Goal: Transaction & Acquisition: Purchase product/service

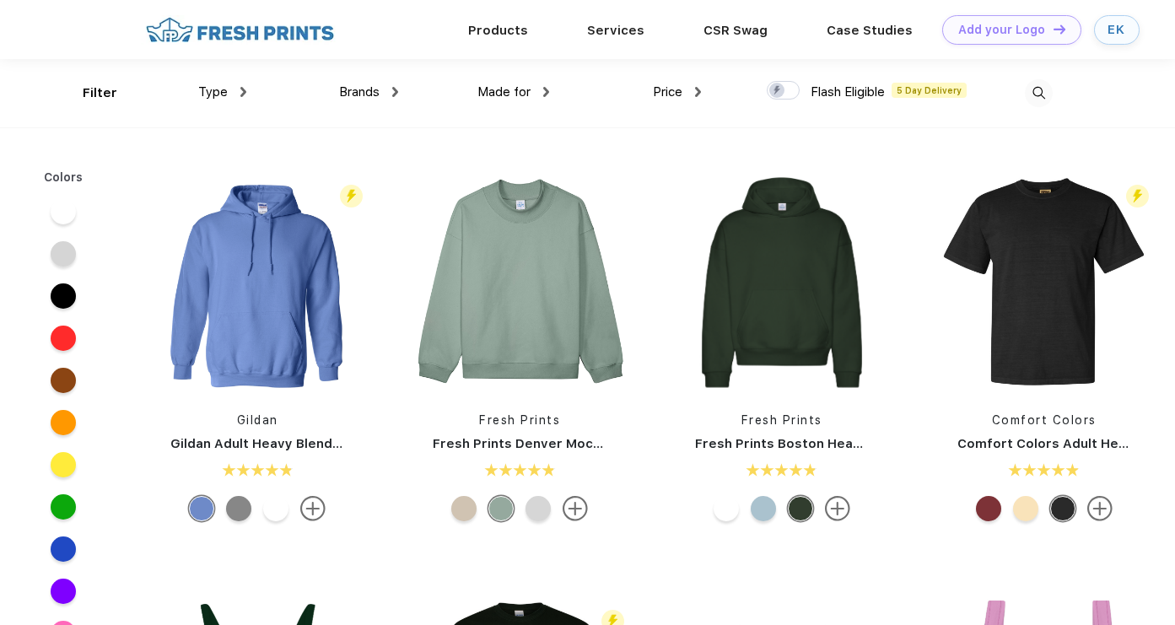
click at [1047, 99] on img at bounding box center [1039, 93] width 28 height 28
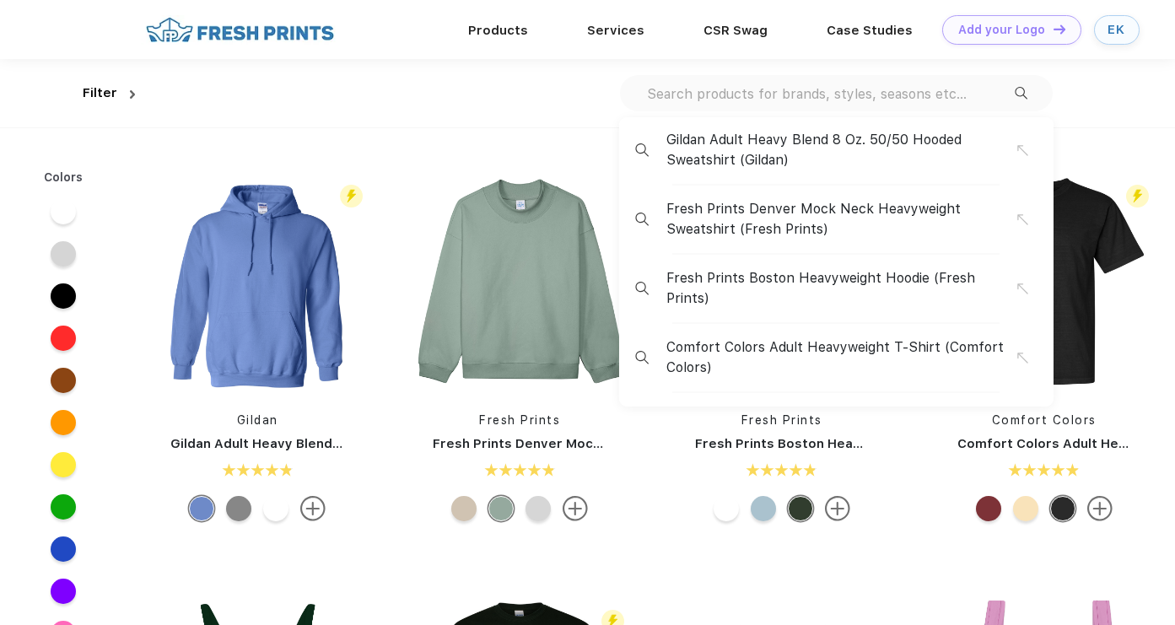
scroll to position [1, 0]
click at [954, 92] on input "text" at bounding box center [829, 93] width 369 height 19
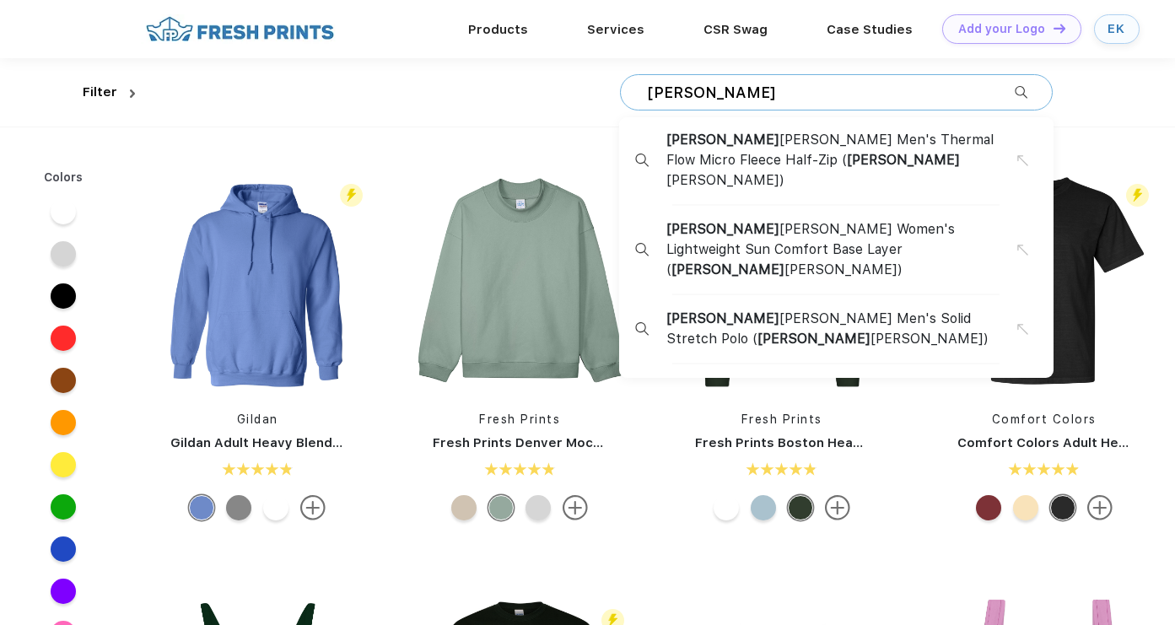
type input "[PERSON_NAME]"
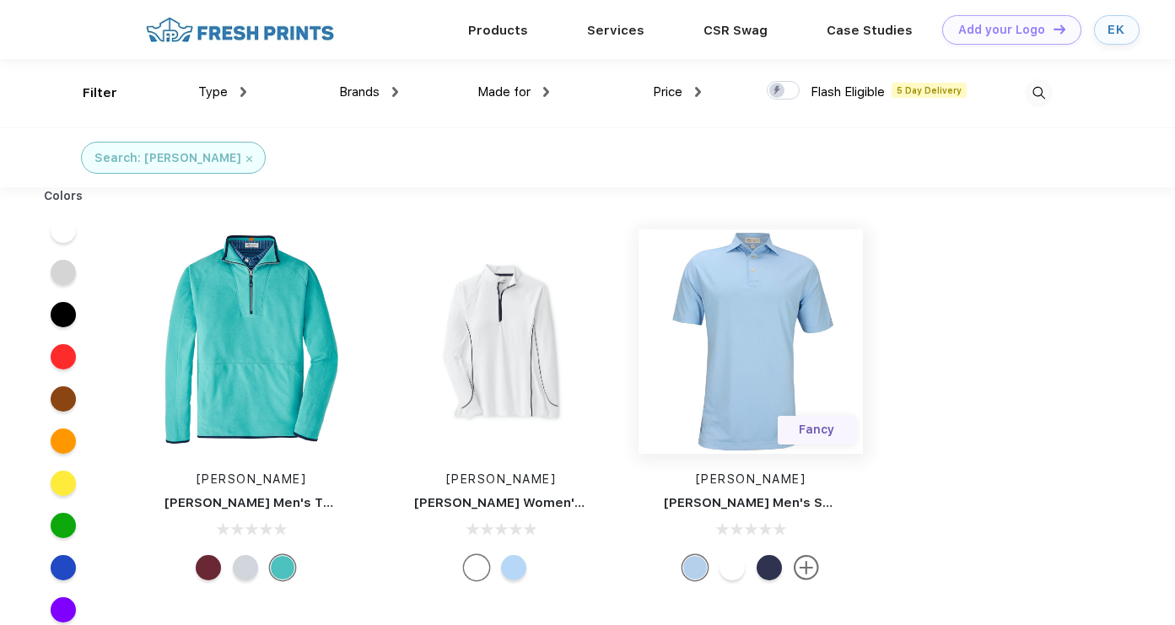
click at [756, 299] on img at bounding box center [751, 341] width 224 height 224
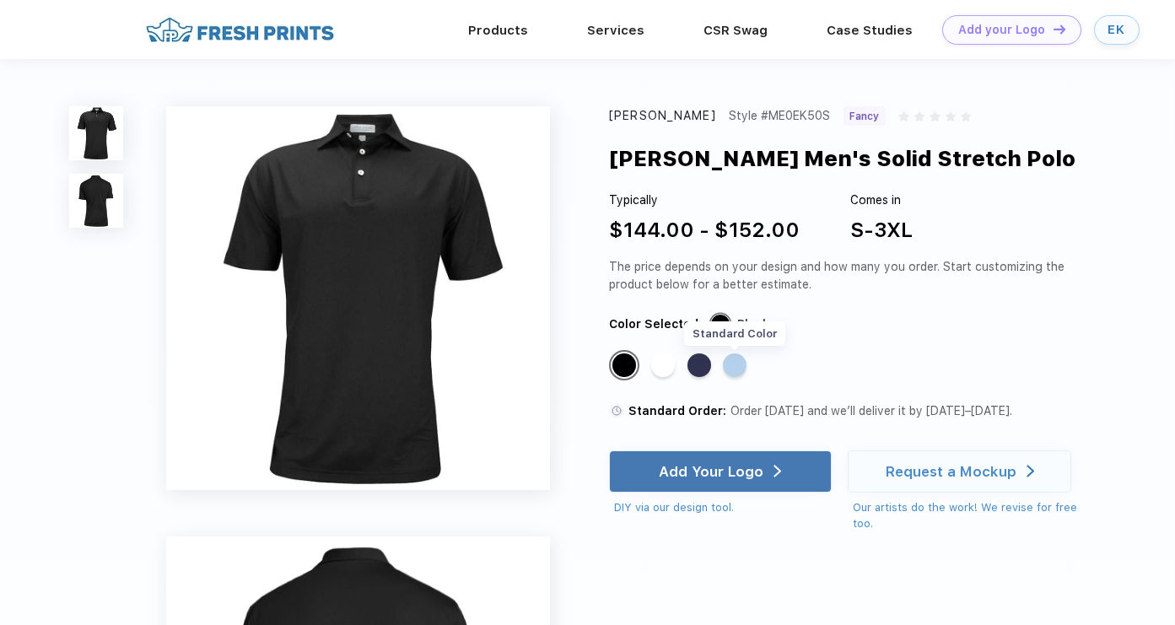
click at [739, 368] on div "Standard Color" at bounding box center [735, 365] width 24 height 24
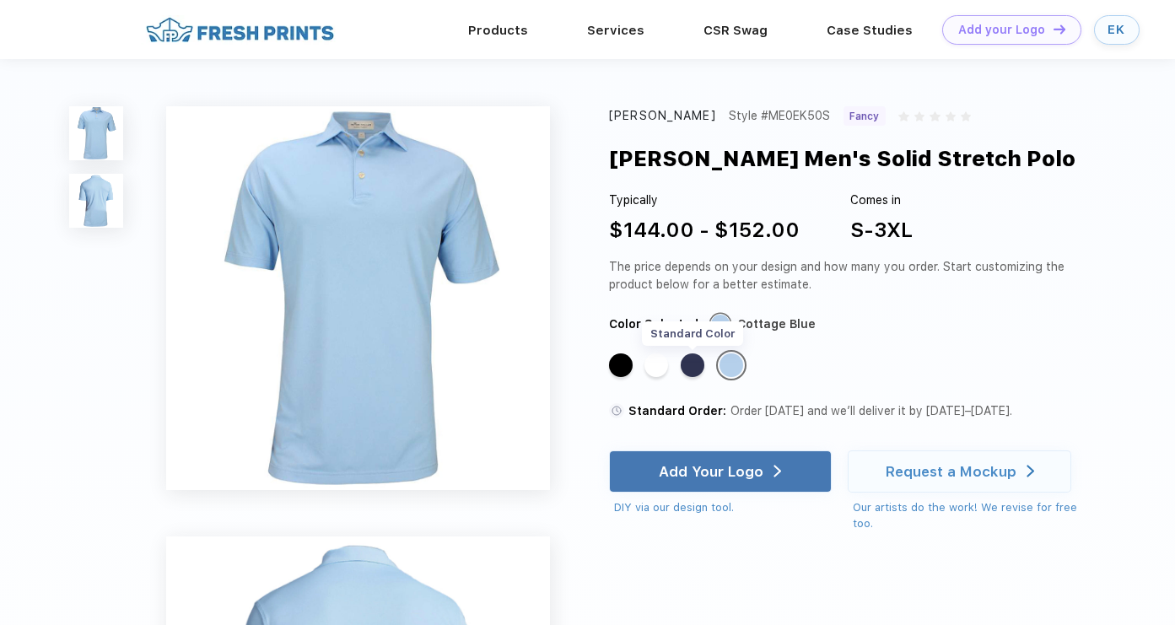
click at [697, 363] on div "Standard Color" at bounding box center [693, 365] width 24 height 24
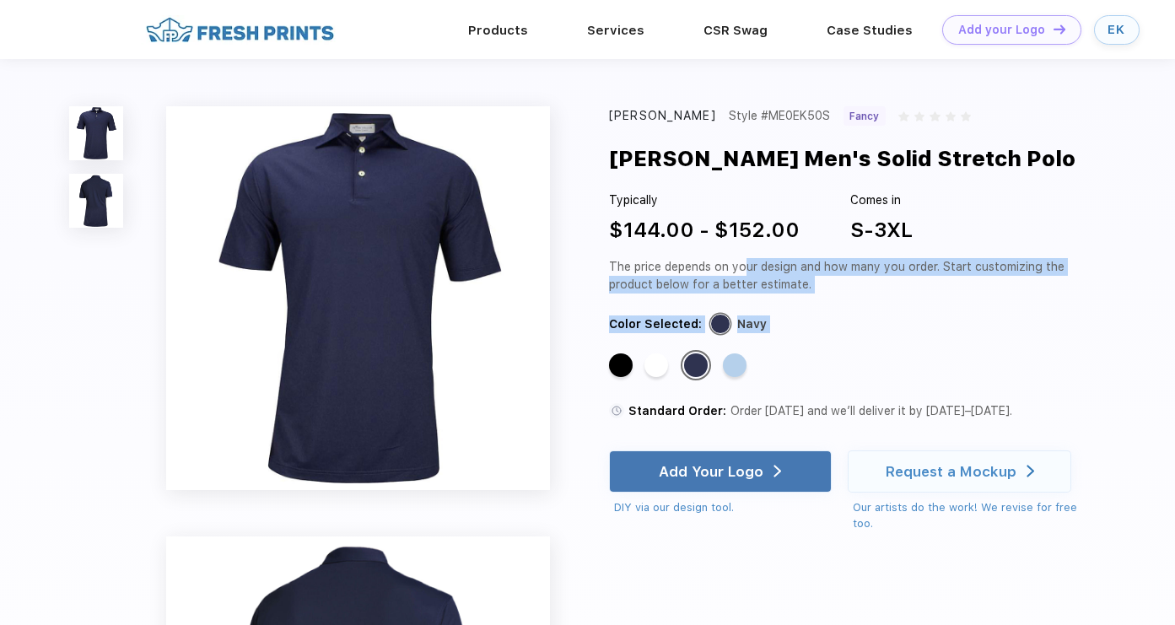
drag, startPoint x: 651, startPoint y: 361, endPoint x: 737, endPoint y: 274, distance: 122.3
click at [738, 274] on div "[PERSON_NAME] Style #ME0EK50S Fancy [PERSON_NAME] Men's Solid Stretch Polo Typi…" at bounding box center [850, 319] width 482 height 426
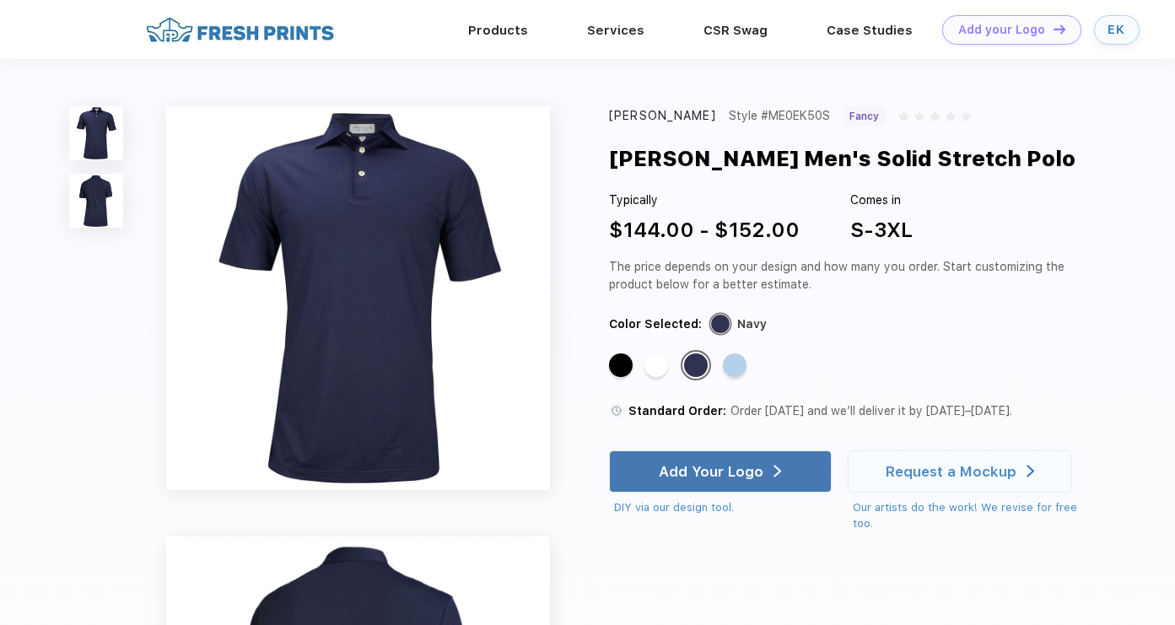
click at [743, 274] on div "The price depends on your design and how many you order. Start customizing the …" at bounding box center [850, 275] width 482 height 35
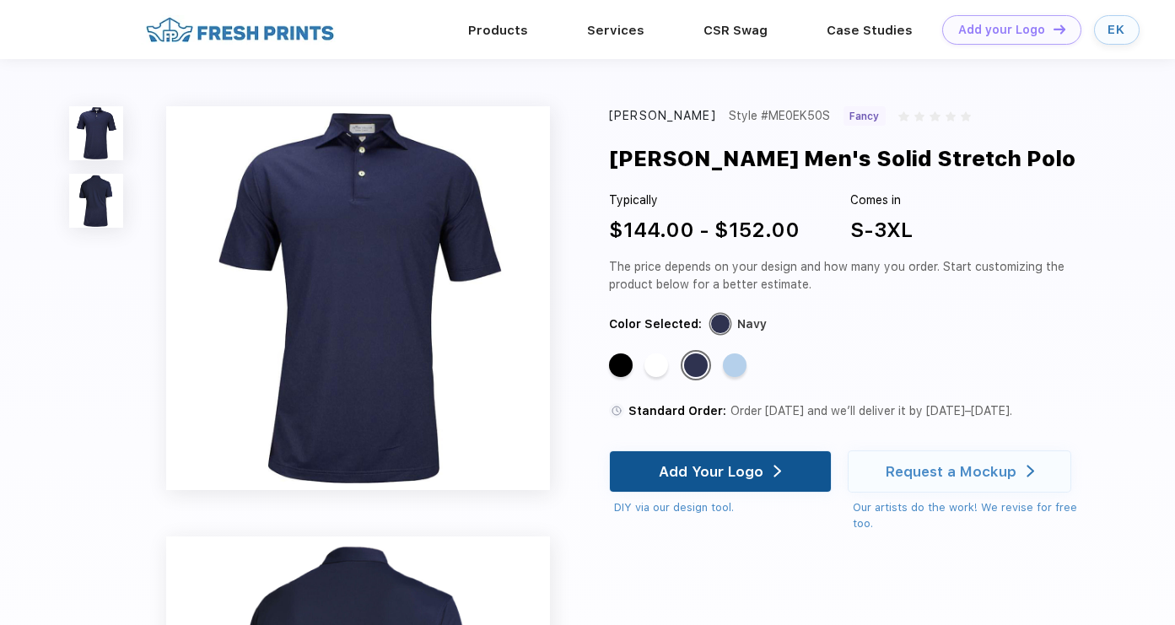
click at [736, 477] on div "Add Your Logo" at bounding box center [711, 471] width 105 height 17
